Goal: Task Accomplishment & Management: Complete application form

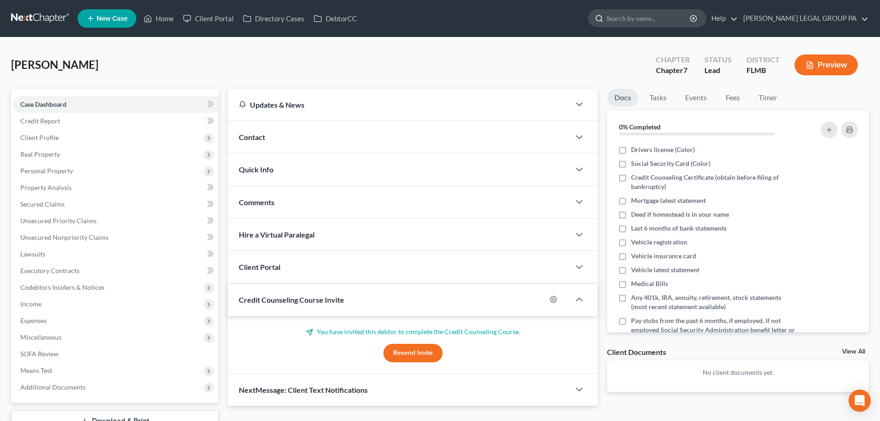
click at [661, 21] on input "search" at bounding box center [649, 18] width 85 height 17
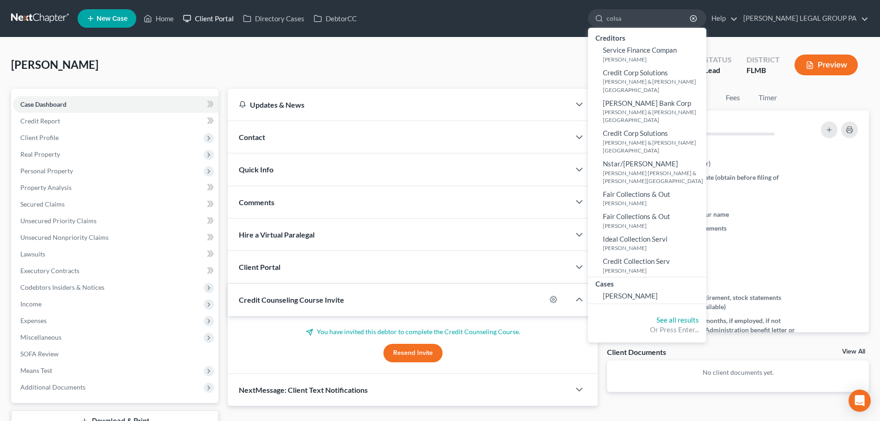
type input "colsa"
click at [237, 12] on link "Client Portal" at bounding box center [208, 18] width 60 height 17
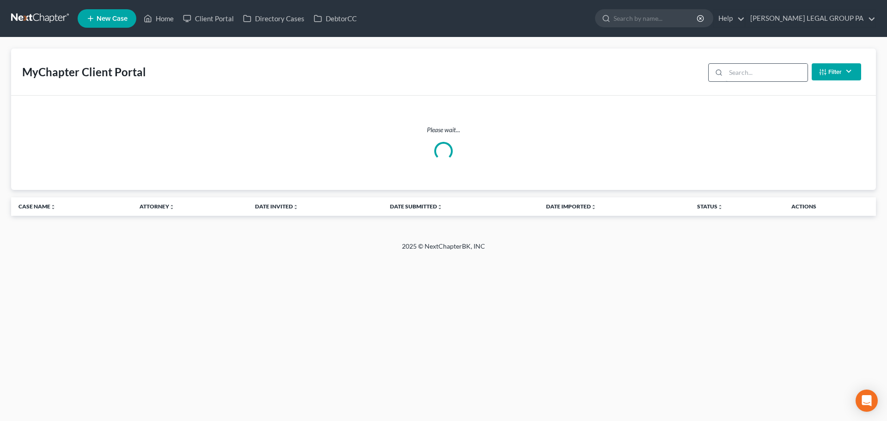
click at [754, 68] on div "Filter Status Filter... Invited In Progress Ready To Review Reviewed Imported S…" at bounding box center [785, 72] width 160 height 24
click at [755, 69] on input "search" at bounding box center [767, 73] width 82 height 18
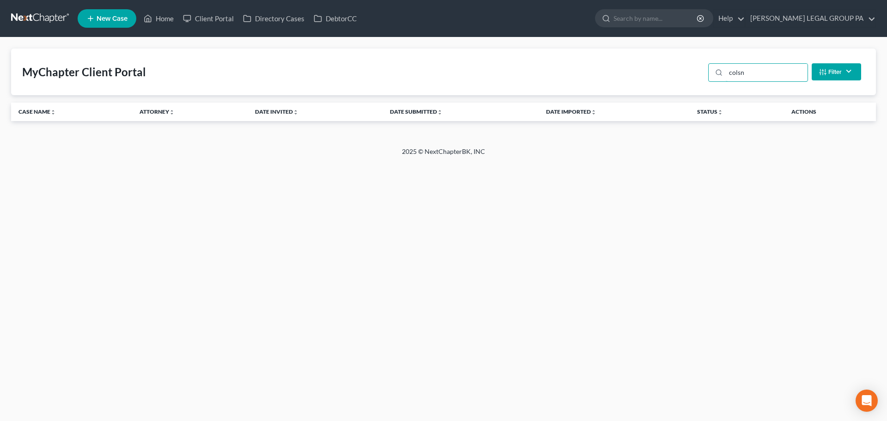
type input "colsn"
click at [63, 17] on link at bounding box center [40, 18] width 59 height 17
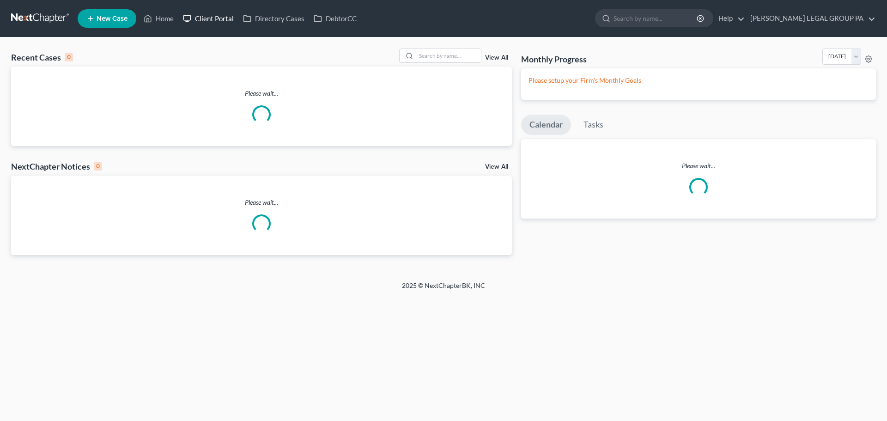
click at [210, 24] on link "Client Portal" at bounding box center [208, 18] width 60 height 17
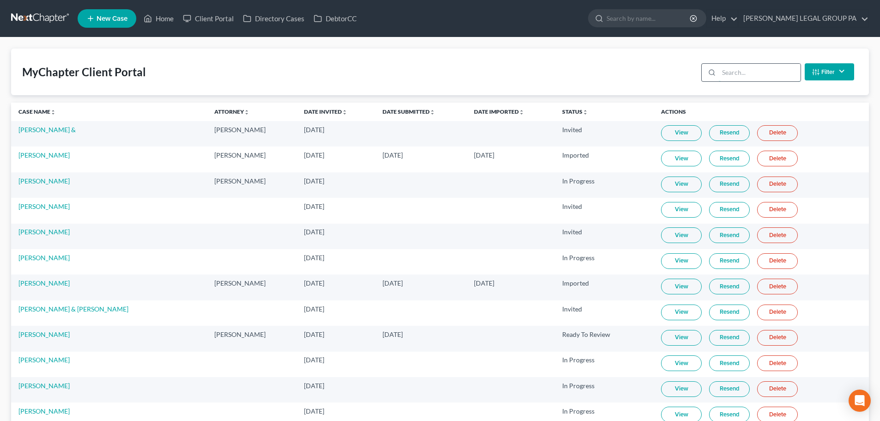
click at [756, 73] on input "search" at bounding box center [760, 73] width 82 height 18
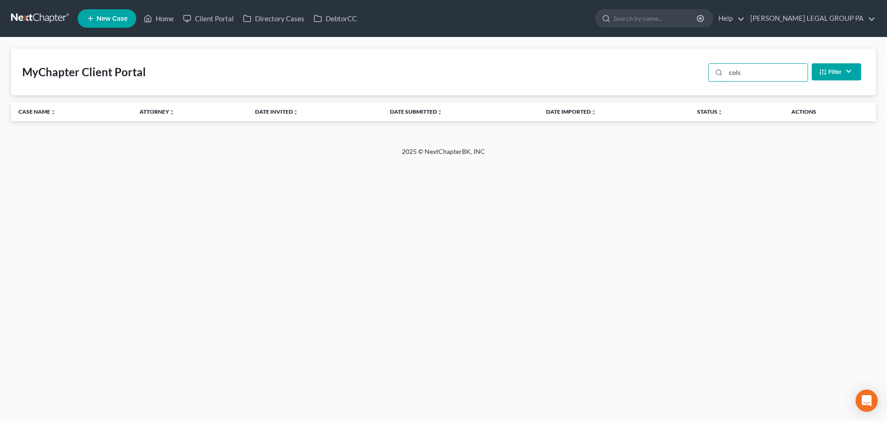
type input "cols"
click at [96, 31] on nav "Home New Case Client Portal Directory Cases DebtorCC [PERSON_NAME] LEGAL GROUP …" at bounding box center [443, 18] width 887 height 37
click at [96, 23] on link "New Case" at bounding box center [107, 18] width 59 height 18
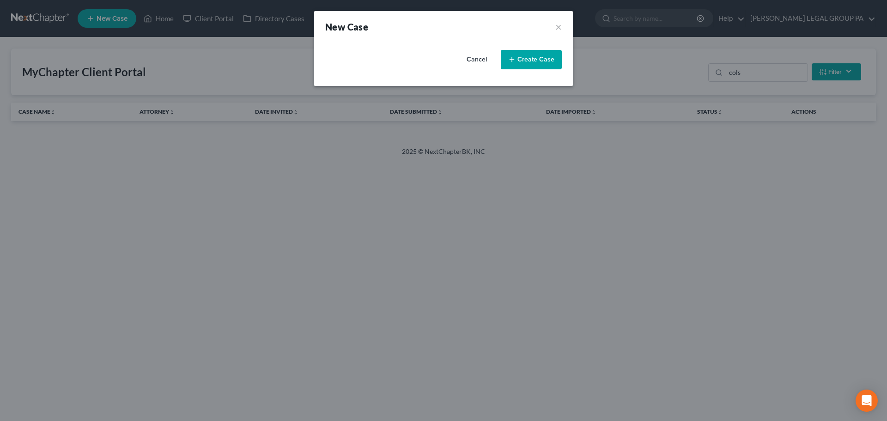
select select "15"
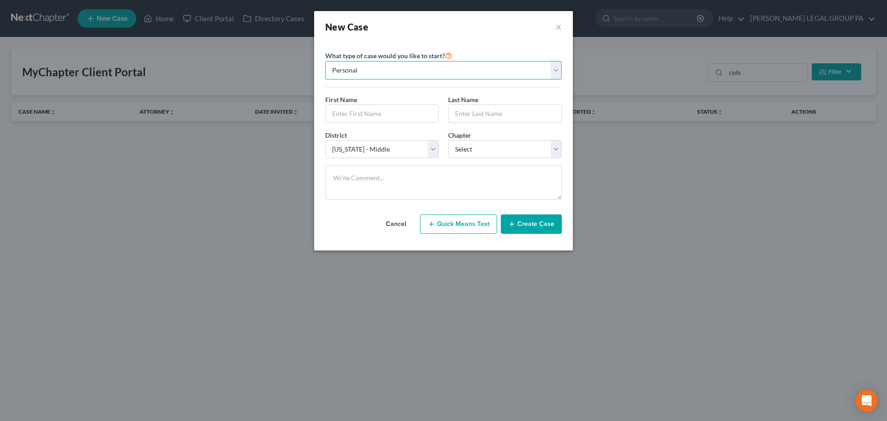
click at [465, 75] on select "Personal Business" at bounding box center [443, 70] width 237 height 18
drag, startPoint x: 407, startPoint y: 104, endPoint x: 402, endPoint y: 117, distance: 14.6
click at [407, 104] on div "First Name *" at bounding box center [382, 109] width 123 height 28
click at [402, 117] on input "text" at bounding box center [382, 114] width 113 height 18
type input "[PERSON_NAME]"
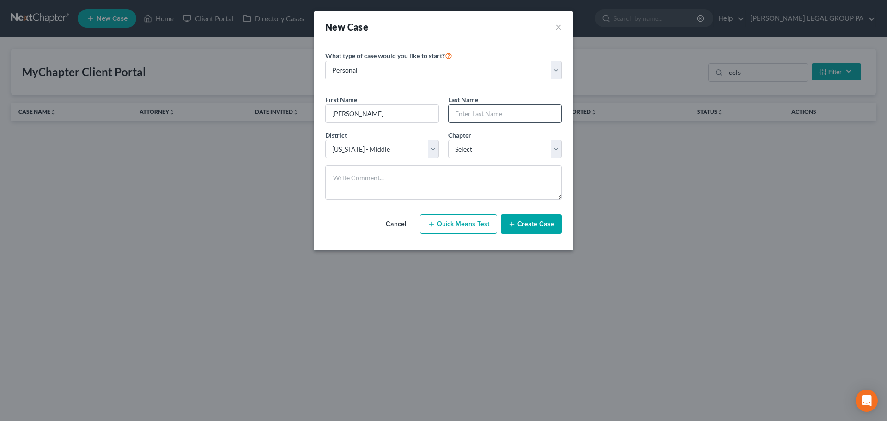
drag, startPoint x: 479, startPoint y: 113, endPoint x: 479, endPoint y: 124, distance: 11.1
click at [479, 113] on input "text" at bounding box center [505, 114] width 113 height 18
type input "Colsant"
drag, startPoint x: 460, startPoint y: 146, endPoint x: 461, endPoint y: 156, distance: 10.2
click at [460, 146] on select "Select 7 11 12 13" at bounding box center [505, 149] width 114 height 18
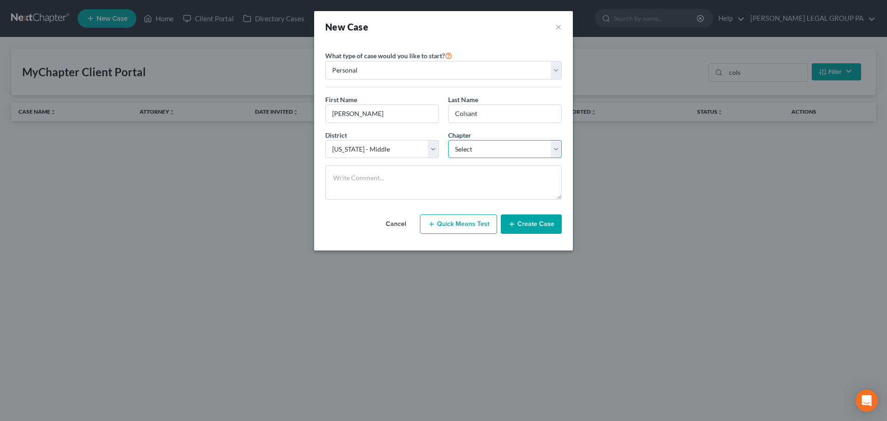
select select "0"
click at [448, 140] on select "Select 7 11 12 13" at bounding box center [505, 149] width 114 height 18
click at [510, 229] on button "Create Case" at bounding box center [531, 223] width 61 height 19
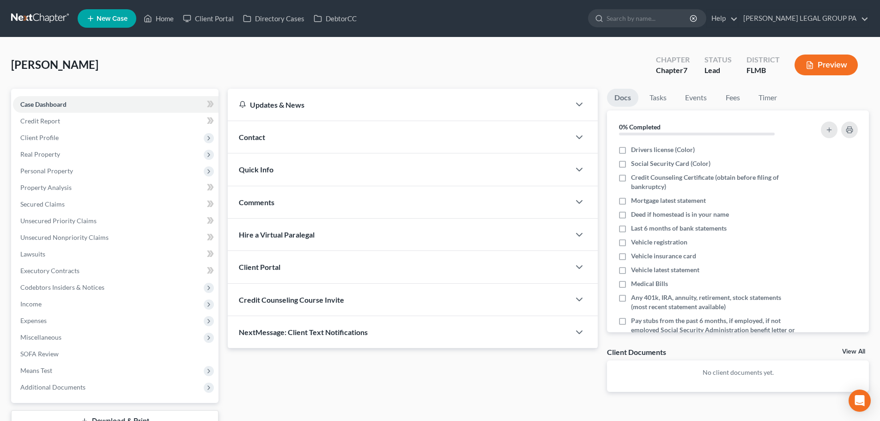
drag, startPoint x: 305, startPoint y: 296, endPoint x: 302, endPoint y: 310, distance: 14.6
click at [305, 296] on span "Credit Counseling Course Invite" at bounding box center [291, 299] width 105 height 9
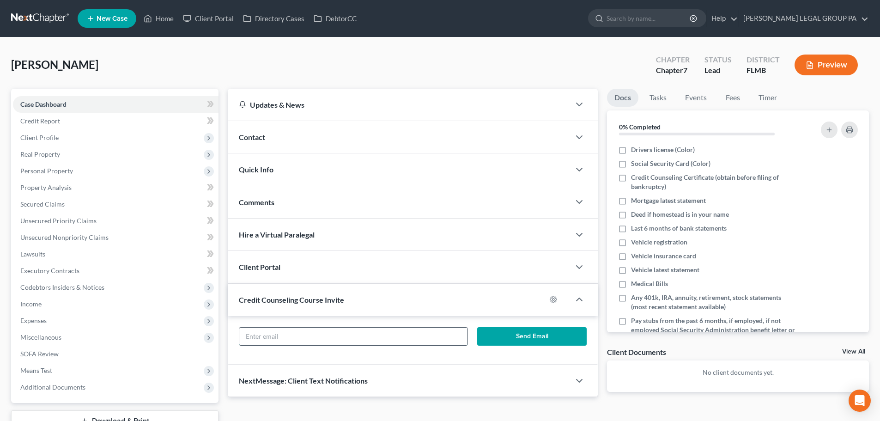
click at [308, 335] on input "text" at bounding box center [353, 337] width 228 height 18
paste input "[EMAIL_ADDRESS][DOMAIN_NAME]"
type input "[EMAIL_ADDRESS][DOMAIN_NAME]"
click at [537, 333] on button "Send Email" at bounding box center [532, 336] width 110 height 18
